Goal: Task Accomplishment & Management: Complete application form

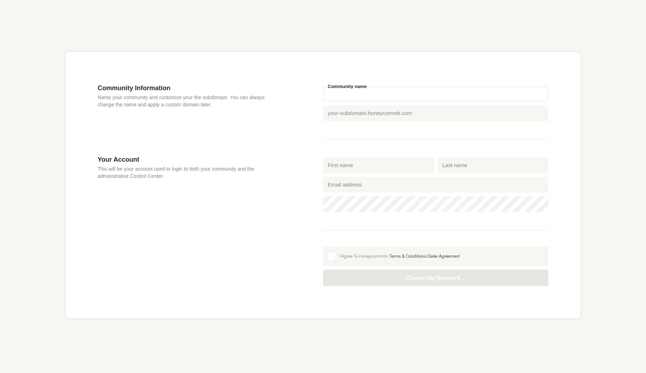
click at [374, 98] on input "Community name" at bounding box center [435, 94] width 225 height 16
type input "mafolebaraka"
click at [444, 78] on div "Community Information Name your community and customize your the subdomain. You…" at bounding box center [323, 185] width 517 height 268
click at [384, 138] on fieldset "mafolebaraka Community name Honeycommb subdomain mafolebaraka .[DOMAIN_NAME]" at bounding box center [435, 111] width 225 height 55
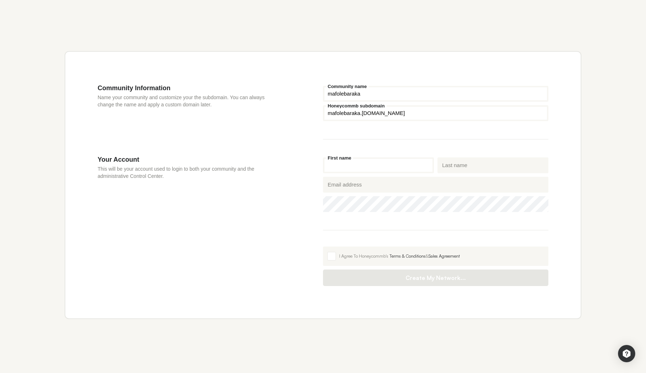
click at [379, 163] on input "First name" at bounding box center [378, 165] width 111 height 16
type input "Baraka"
type input "Mafole"
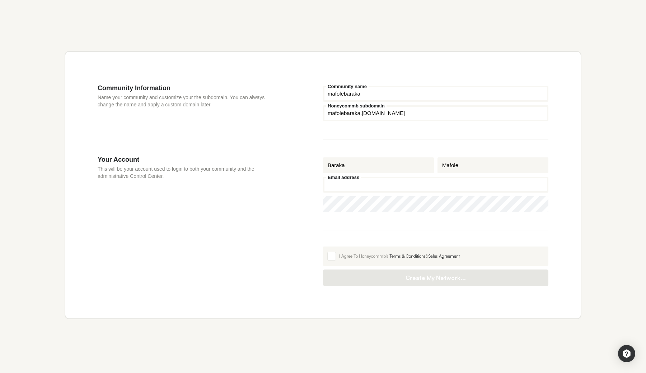
type input "[EMAIL_ADDRESS][DOMAIN_NAME]"
click at [401, 215] on fieldset "[PERSON_NAME] First name Mafole Last name [EMAIL_ADDRESS][DOMAIN_NAME] Email ad…" at bounding box center [435, 192] width 225 height 75
click at [334, 255] on span at bounding box center [331, 256] width 9 height 9
click at [323, 246] on input "I Agree To Honeycommb's Terms & Conditions & Sales Agreement" at bounding box center [323, 246] width 0 height 0
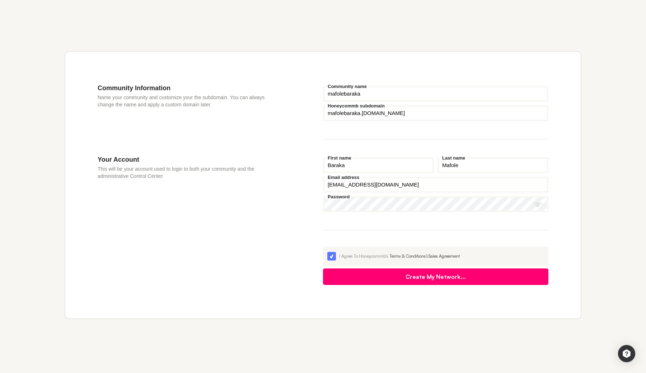
click at [430, 273] on button "Create My Network..." at bounding box center [435, 276] width 225 height 17
